Goal: Navigation & Orientation: Find specific page/section

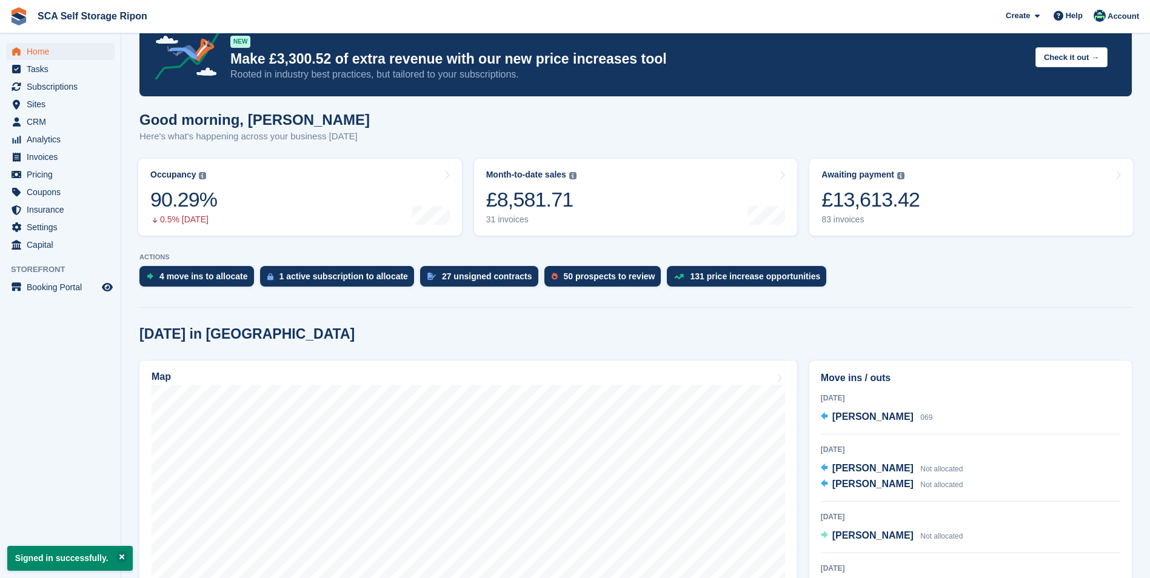
scroll to position [61, 0]
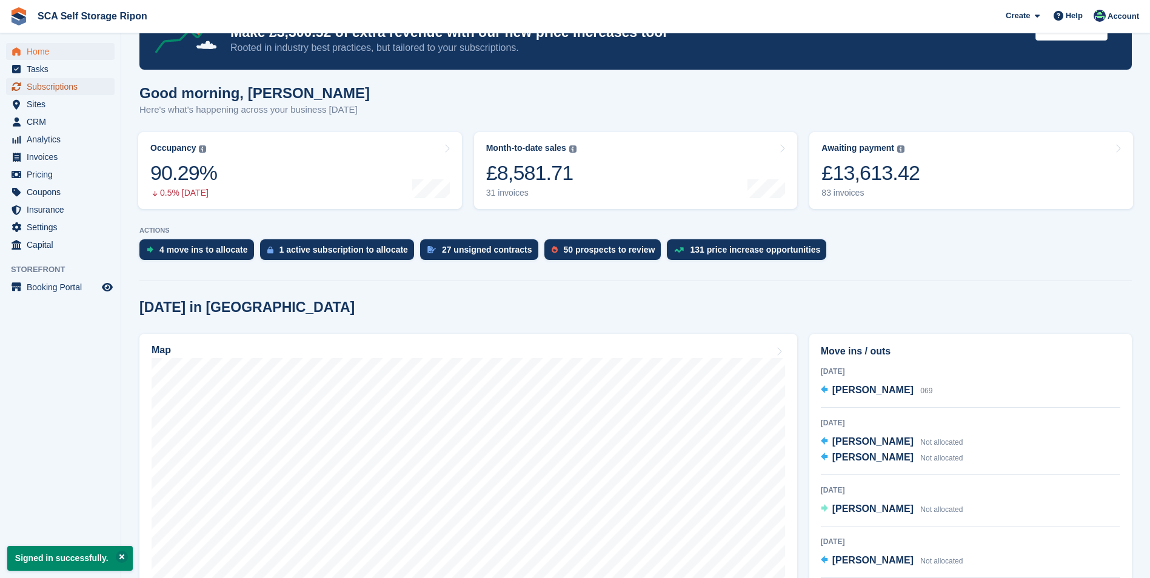
click at [92, 86] on span "Subscriptions" at bounding box center [63, 86] width 73 height 17
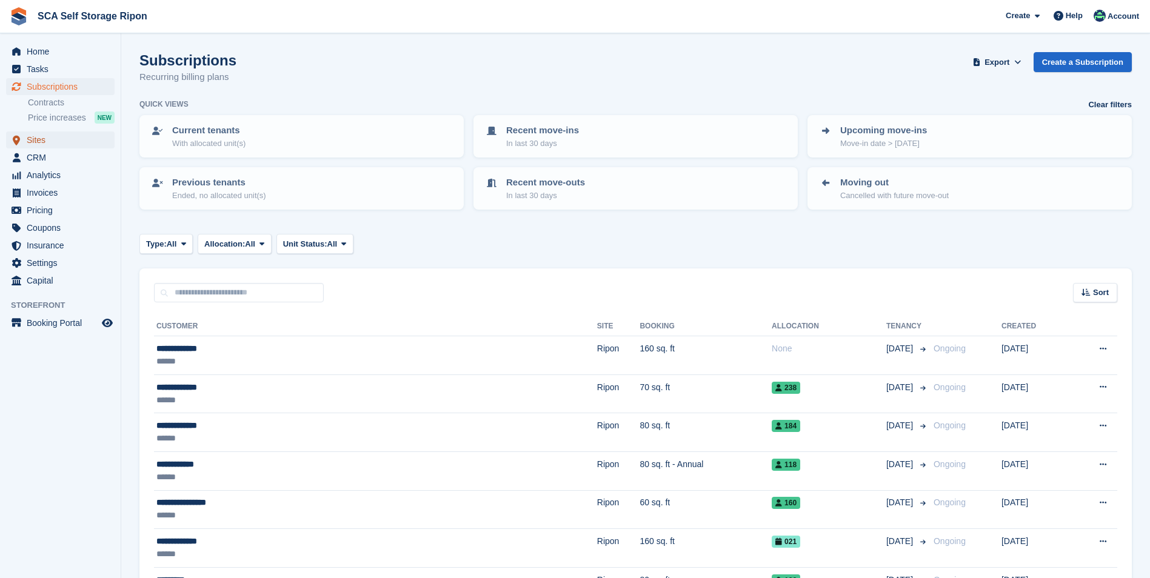
click at [61, 132] on span "Sites" at bounding box center [63, 140] width 73 height 17
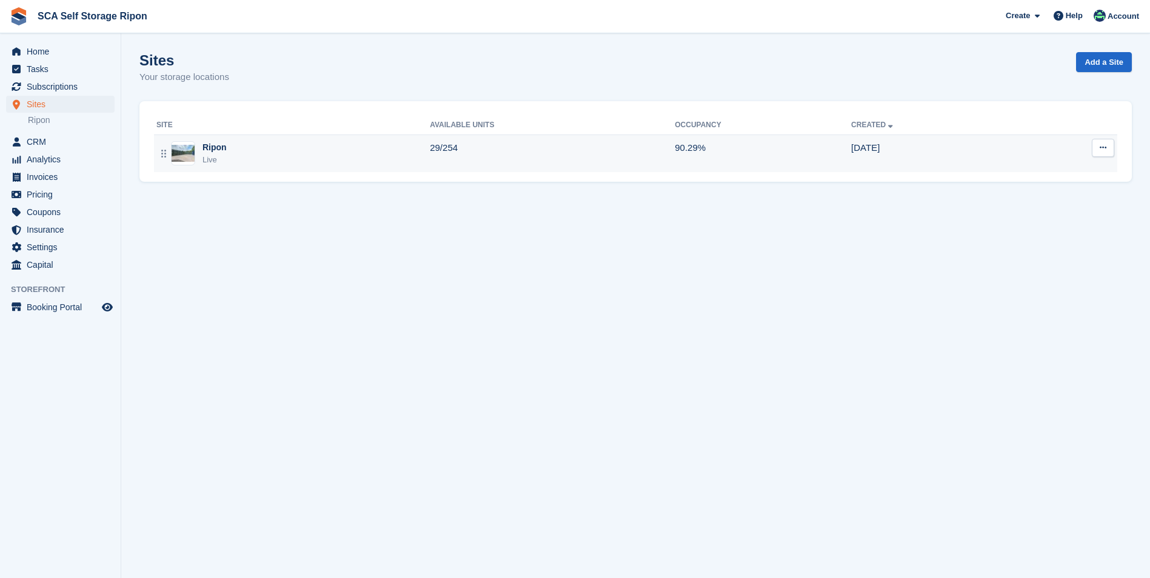
click at [257, 153] on div "Ripon Live" at bounding box center [292, 153] width 273 height 25
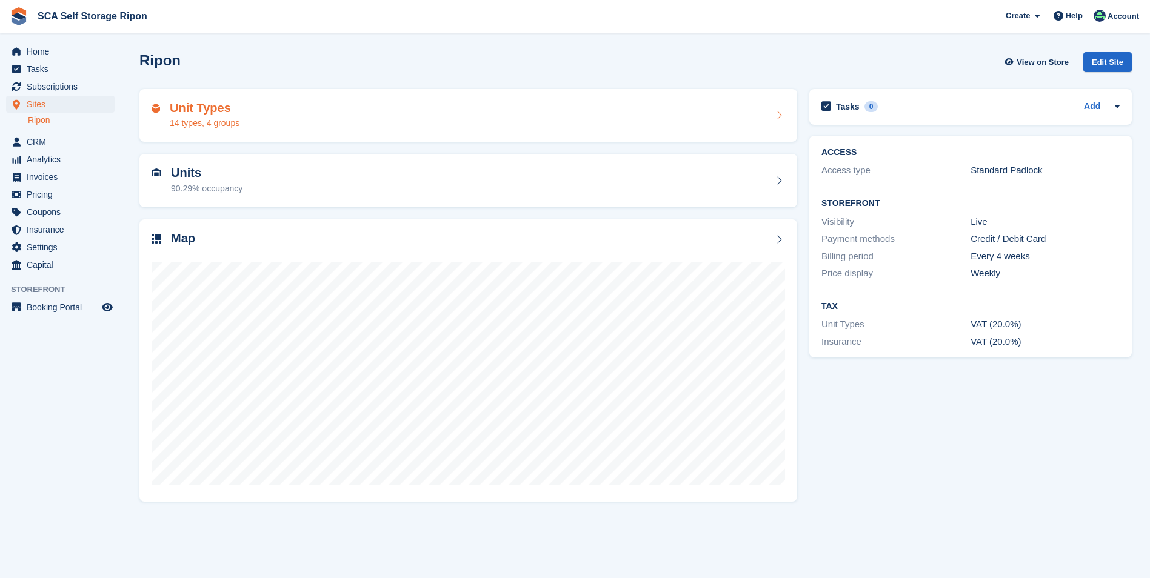
click at [257, 110] on div "Unit Types 14 types, 4 groups" at bounding box center [469, 115] width 634 height 29
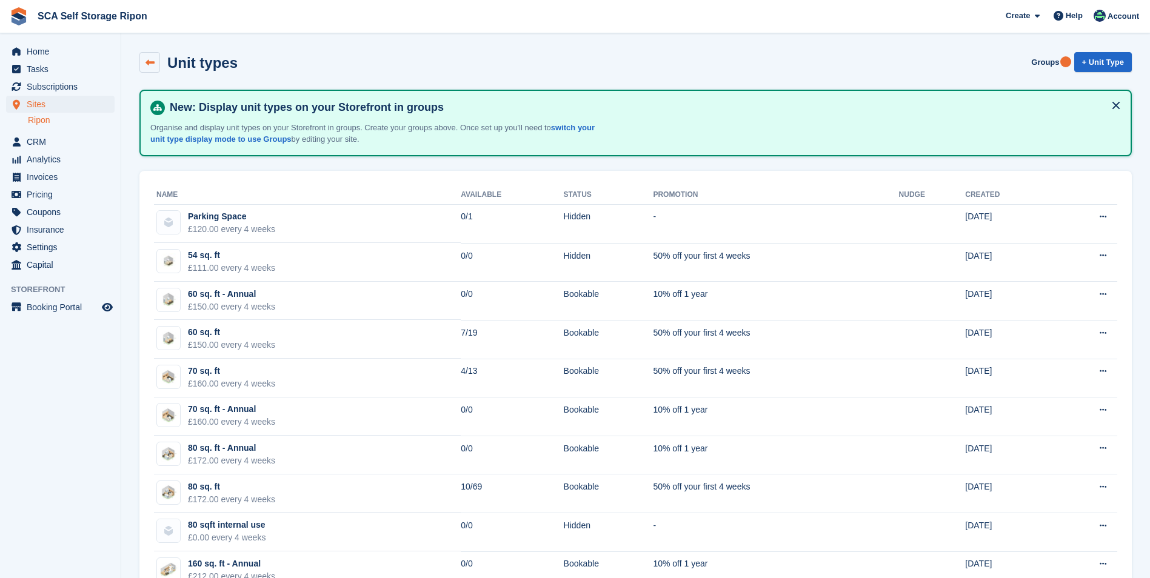
click at [153, 62] on icon at bounding box center [150, 62] width 9 height 9
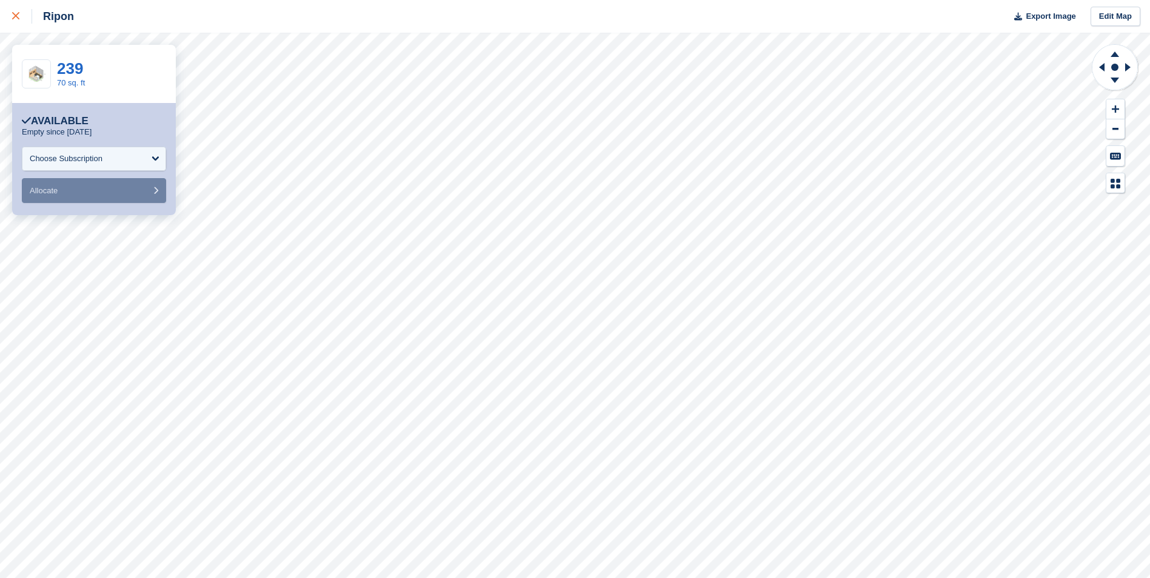
click at [19, 16] on icon at bounding box center [15, 15] width 7 height 7
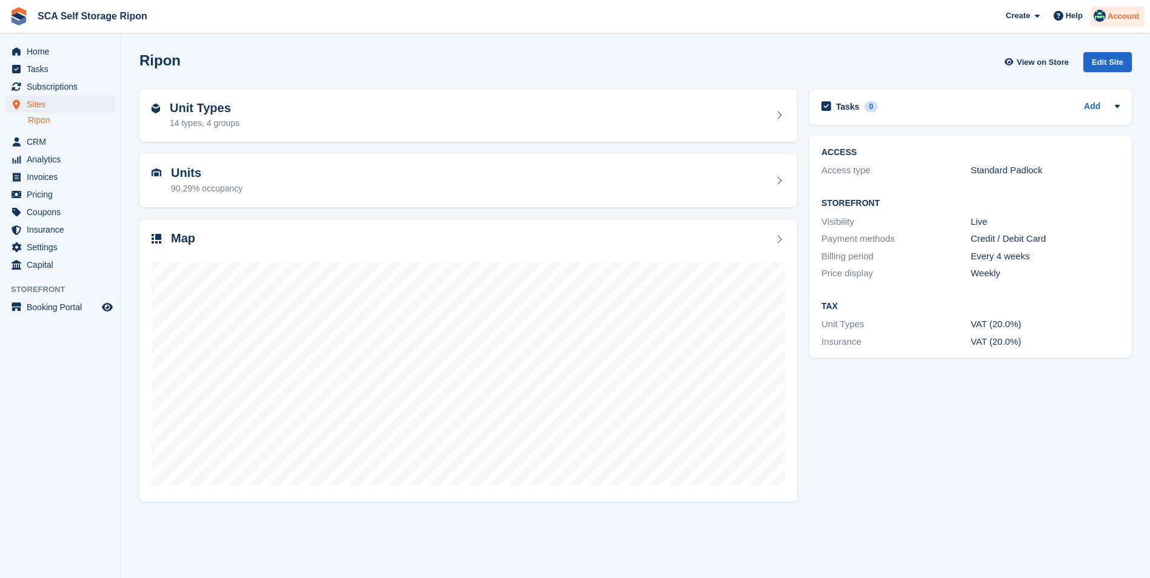
click at [1106, 14] on img at bounding box center [1100, 16] width 12 height 12
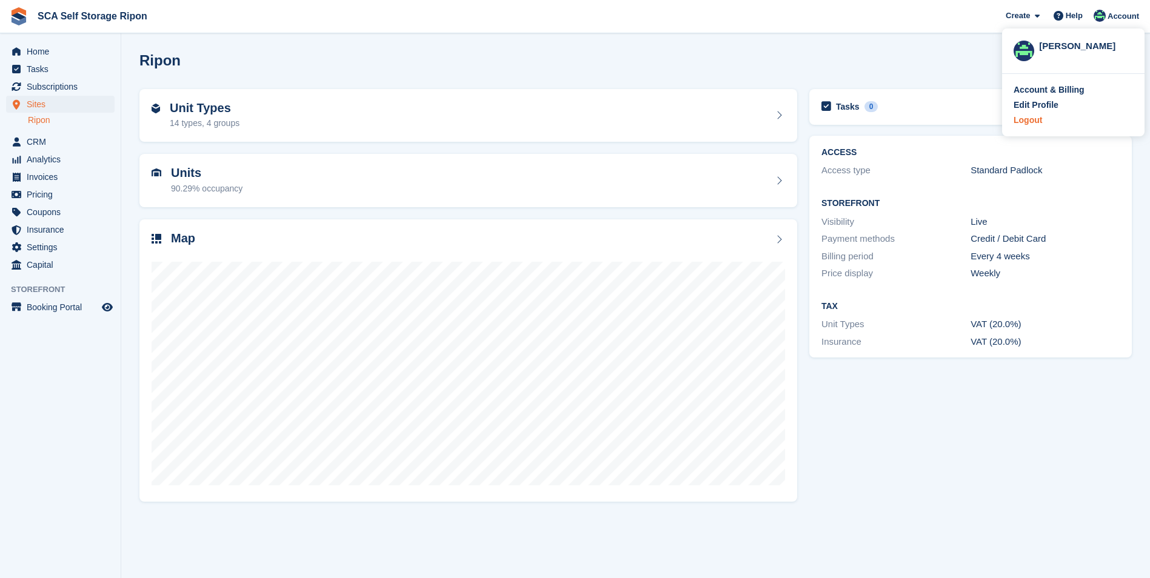
click at [1026, 118] on div "Logout" at bounding box center [1028, 120] width 28 height 13
